Goal: Information Seeking & Learning: Learn about a topic

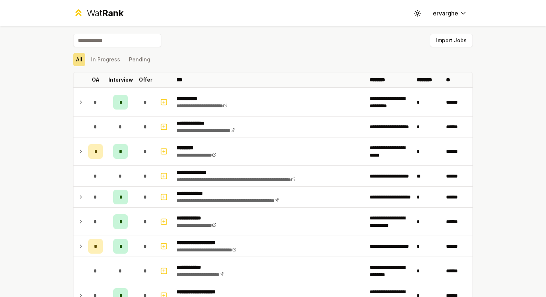
scroll to position [331, 0]
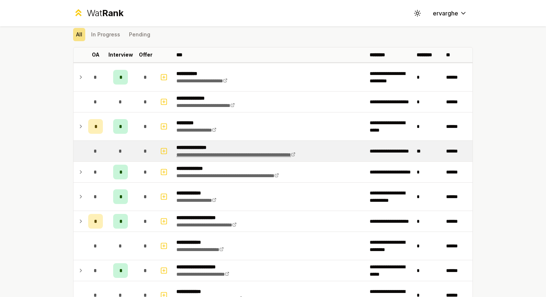
scroll to position [37, 0]
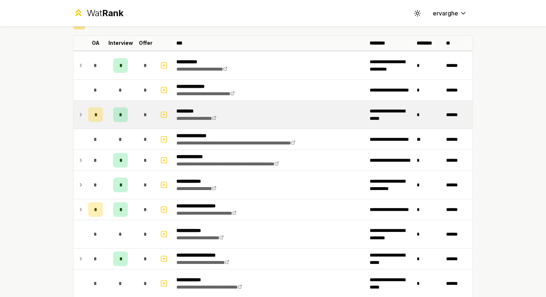
click at [81, 117] on td at bounding box center [80, 115] width 12 height 28
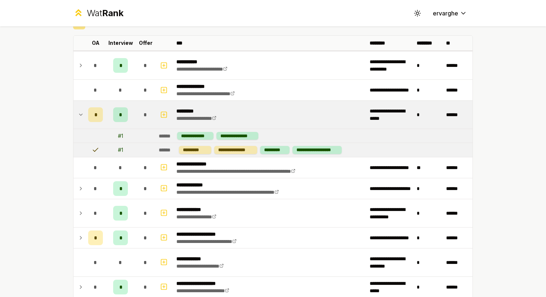
click at [81, 117] on td at bounding box center [80, 115] width 12 height 28
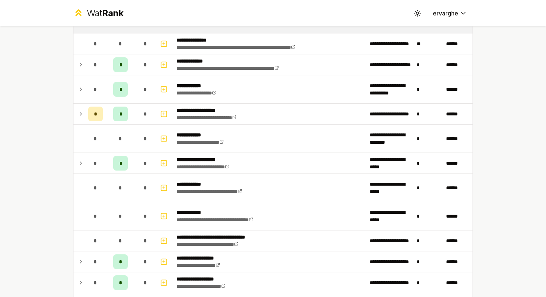
scroll to position [147, 0]
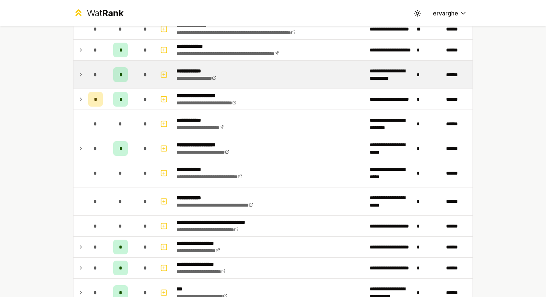
click at [76, 61] on td at bounding box center [80, 75] width 12 height 28
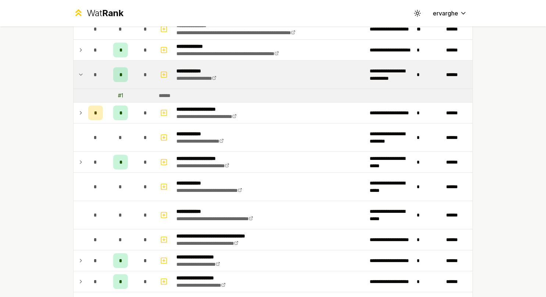
click at [76, 68] on td at bounding box center [80, 75] width 12 height 28
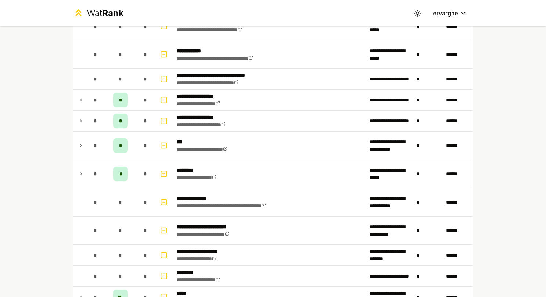
scroll to position [331, 0]
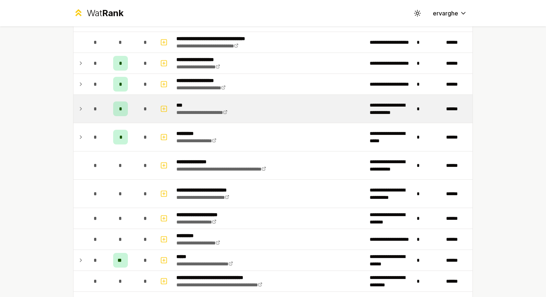
click at [85, 106] on td "*" at bounding box center [95, 109] width 21 height 28
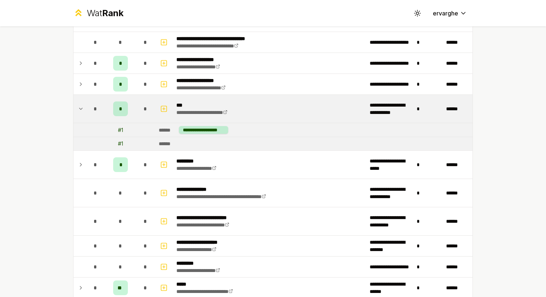
click at [85, 106] on td "*" at bounding box center [95, 109] width 21 height 28
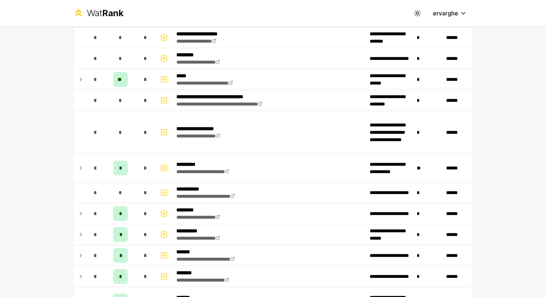
scroll to position [551, 0]
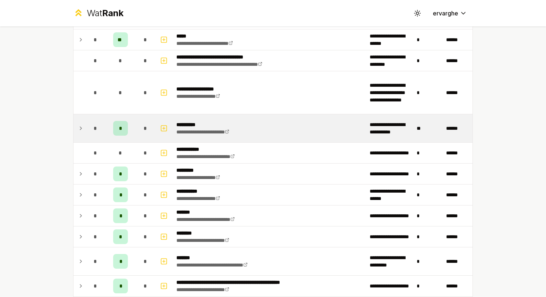
click at [85, 132] on td "*" at bounding box center [95, 128] width 21 height 28
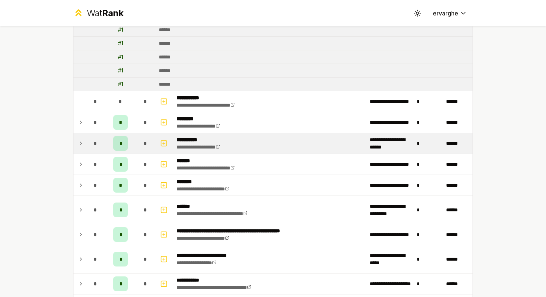
scroll to position [588, 0]
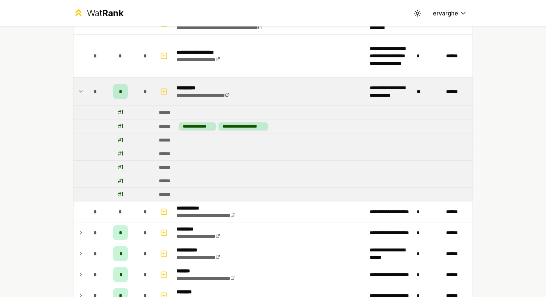
click at [80, 87] on icon at bounding box center [81, 91] width 6 height 9
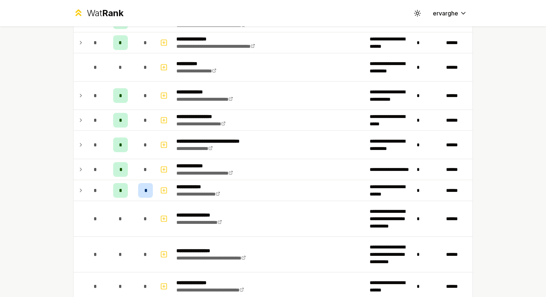
scroll to position [1140, 0]
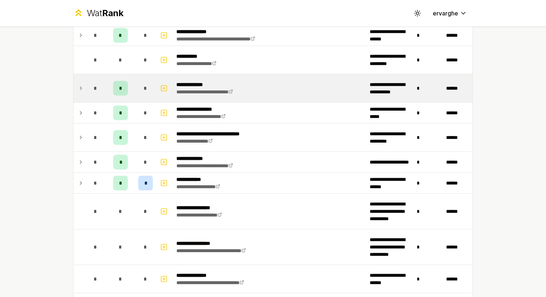
click at [78, 87] on td at bounding box center [80, 88] width 12 height 28
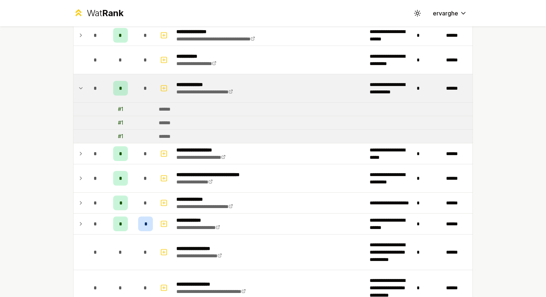
click at [78, 87] on td at bounding box center [80, 88] width 12 height 28
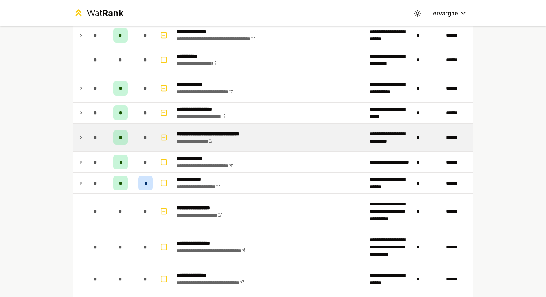
click at [80, 126] on td at bounding box center [80, 138] width 12 height 28
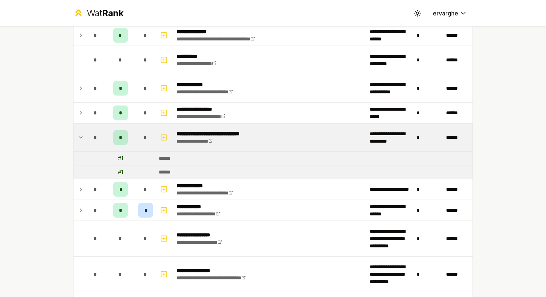
click at [80, 126] on td at bounding box center [80, 138] width 12 height 28
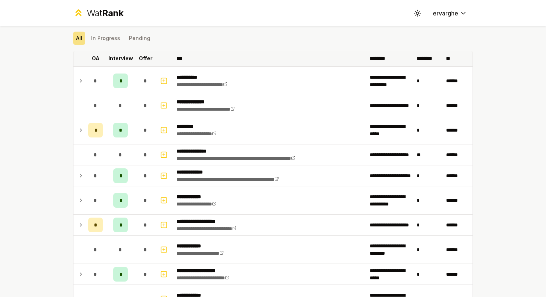
scroll to position [0, 0]
